Goal: Download file/media

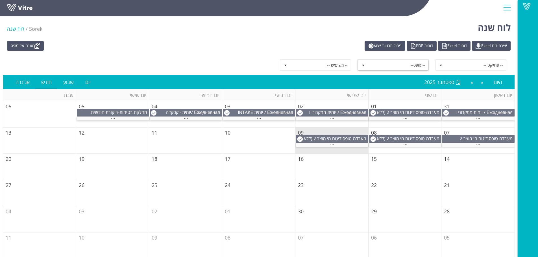
click at [406, 65] on span "-- טופס--" at bounding box center [398, 65] width 60 height 10
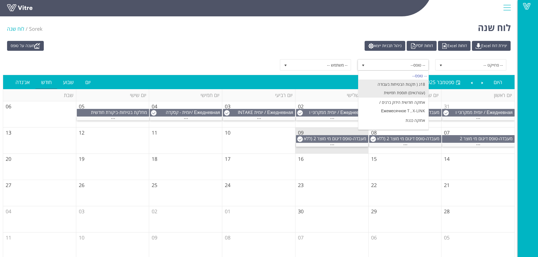
click at [405, 87] on li "18ג ( תקנות הבטיחות בעבודה (עגורנאים) תוספת חמישית" at bounding box center [393, 89] width 70 height 18
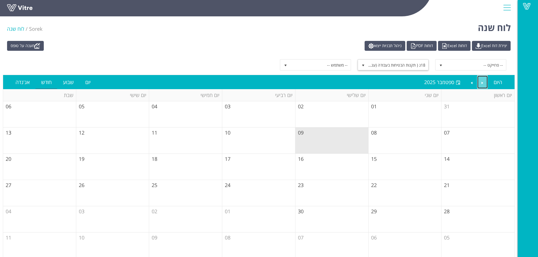
click at [482, 82] on link "Previous" at bounding box center [482, 82] width 11 height 13
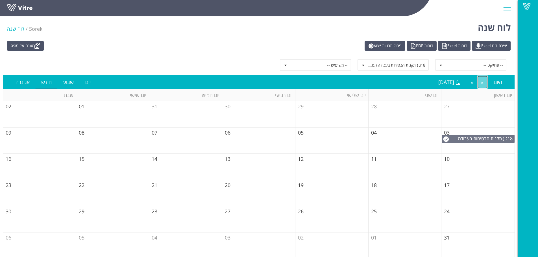
click at [482, 82] on link "Previous" at bounding box center [482, 82] width 11 height 13
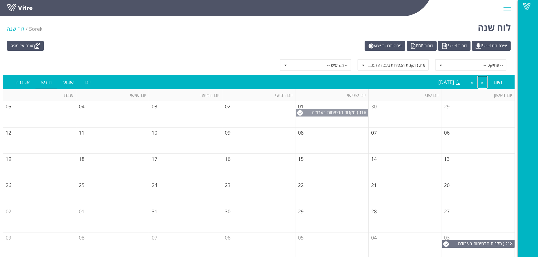
click at [343, 112] on span "18ג ( תקנות הבטיחות בעבודה (עגורנאים) תוספת חמישית" at bounding box center [340, 115] width 56 height 12
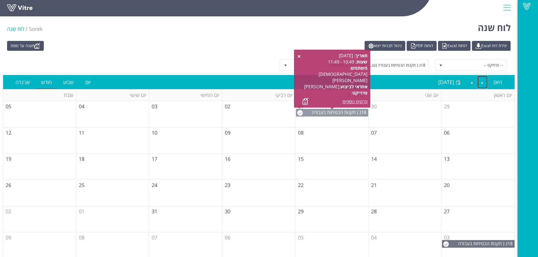
click at [343, 112] on span "18ג ( תקנות הבטיחות בעבודה (עגורנאים) תוספת חמישית" at bounding box center [340, 115] width 56 height 12
click at [306, 100] on link at bounding box center [305, 101] width 6 height 7
click at [298, 56] on link at bounding box center [299, 56] width 5 height 5
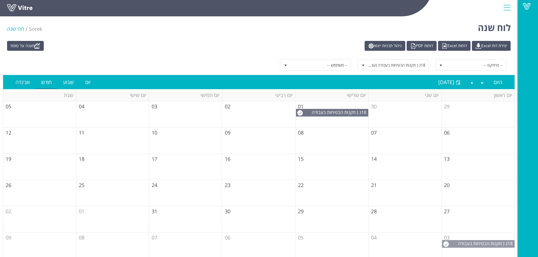
click at [465, 243] on span "18ג ( תקנות הבטיחות בעבודה (עגורנאים) תוספת חמישית" at bounding box center [486, 246] width 56 height 12
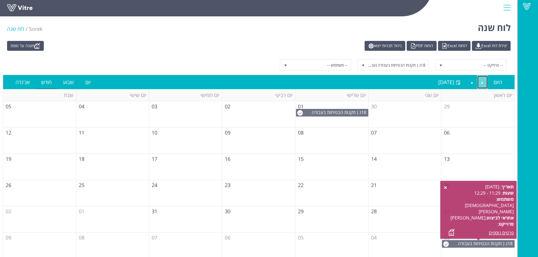
click at [479, 83] on link "Previous" at bounding box center [482, 82] width 11 height 13
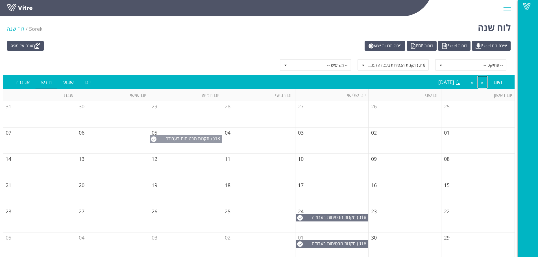
click at [172, 139] on span "18ג ( תקנות הבטיחות בעבודה (עגורנאים) תוספת חמישית" at bounding box center [193, 141] width 56 height 12
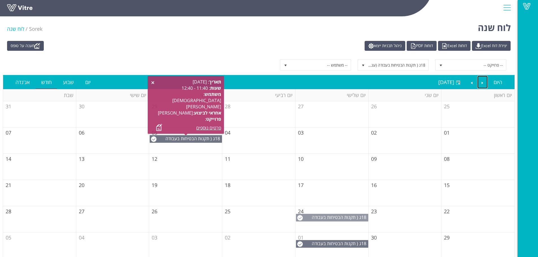
click at [333, 218] on span "18ג ( תקנות הבטיחות בעבודה (עגורנאים) תוספת חמישית" at bounding box center [340, 220] width 56 height 12
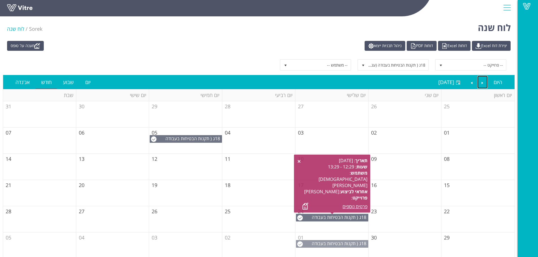
click at [332, 244] on span "18ג ( תקנות הבטיחות בעבודה (עגורנאים) תוספת חמישית" at bounding box center [340, 246] width 56 height 12
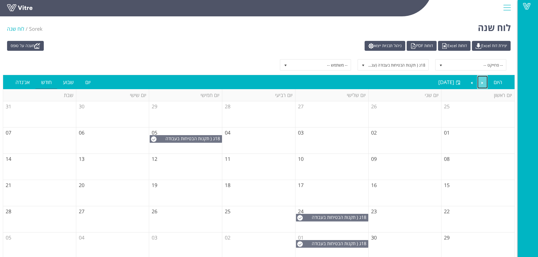
click at [485, 81] on link "Previous" at bounding box center [482, 82] width 11 height 13
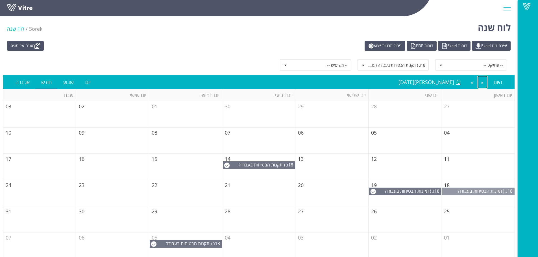
click at [474, 189] on span "18ג ( תקנות הבטיחות בעבודה (עגורנאים) תוספת חמישית" at bounding box center [486, 194] width 56 height 12
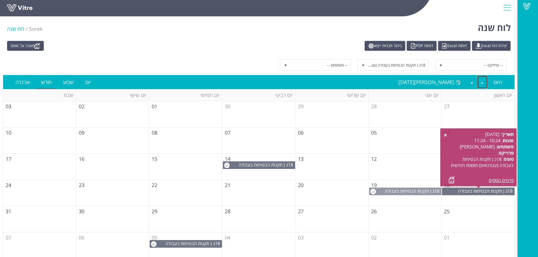
click at [425, 191] on span "18ג ( תקנות הבטיחות בעבודה (עגורנאים) תוספת חמישית" at bounding box center [413, 194] width 56 height 12
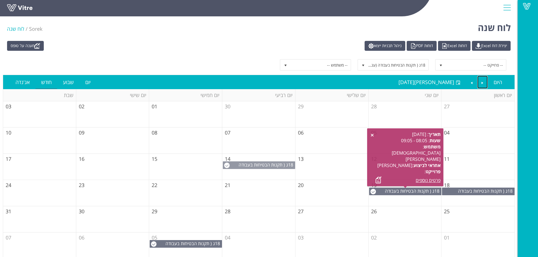
click at [270, 165] on span "18ג ( תקנות הבטיחות בעבודה (עגורנאים) תוספת חמישית" at bounding box center [267, 168] width 56 height 12
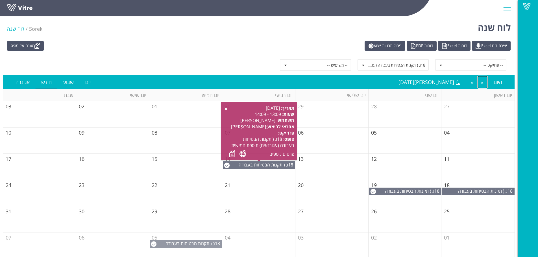
click at [188, 246] on span "18ג ( תקנות הבטיחות בעבודה (עגורנאים) תוספת חמישית" at bounding box center [193, 246] width 56 height 12
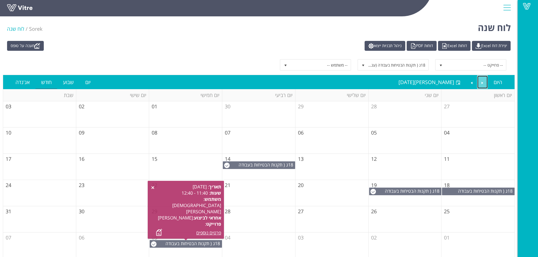
click at [482, 84] on link "Previous" at bounding box center [482, 82] width 11 height 13
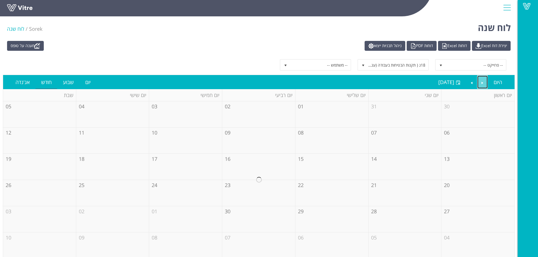
click at [482, 84] on link "Previous" at bounding box center [482, 82] width 11 height 13
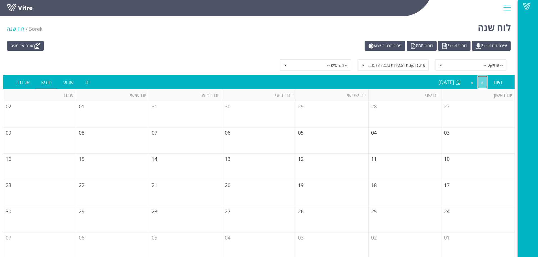
click at [482, 84] on link "Previous" at bounding box center [482, 82] width 11 height 13
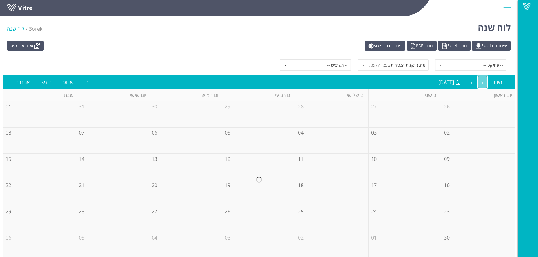
click at [482, 84] on link "Previous" at bounding box center [482, 82] width 11 height 13
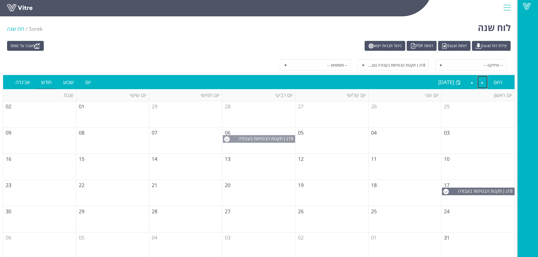
click at [270, 141] on span "18ג ( תקנות הבטיחות בעבודה (עגורנאים) תוספת חמישית" at bounding box center [267, 141] width 56 height 12
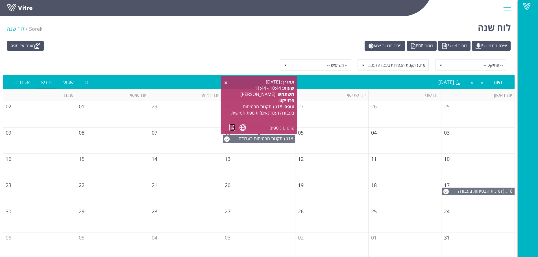
click at [232, 126] on link at bounding box center [232, 127] width 6 height 7
click at [227, 82] on link at bounding box center [226, 82] width 5 height 5
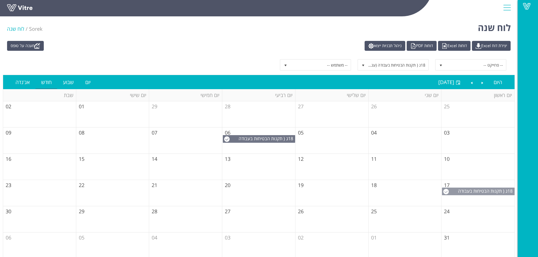
click at [490, 191] on span "18ג ( תקנות הבטיחות בעבודה (עגורנאים) תוספת חמישית" at bounding box center [486, 194] width 56 height 12
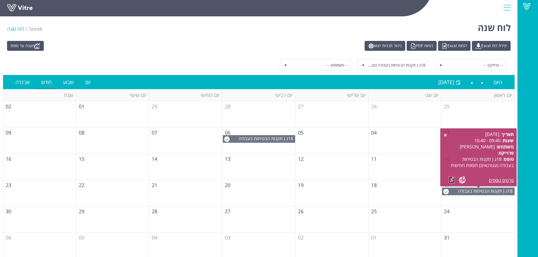
click at [449, 179] on link at bounding box center [452, 179] width 6 height 7
